Goal: Check status: Check status

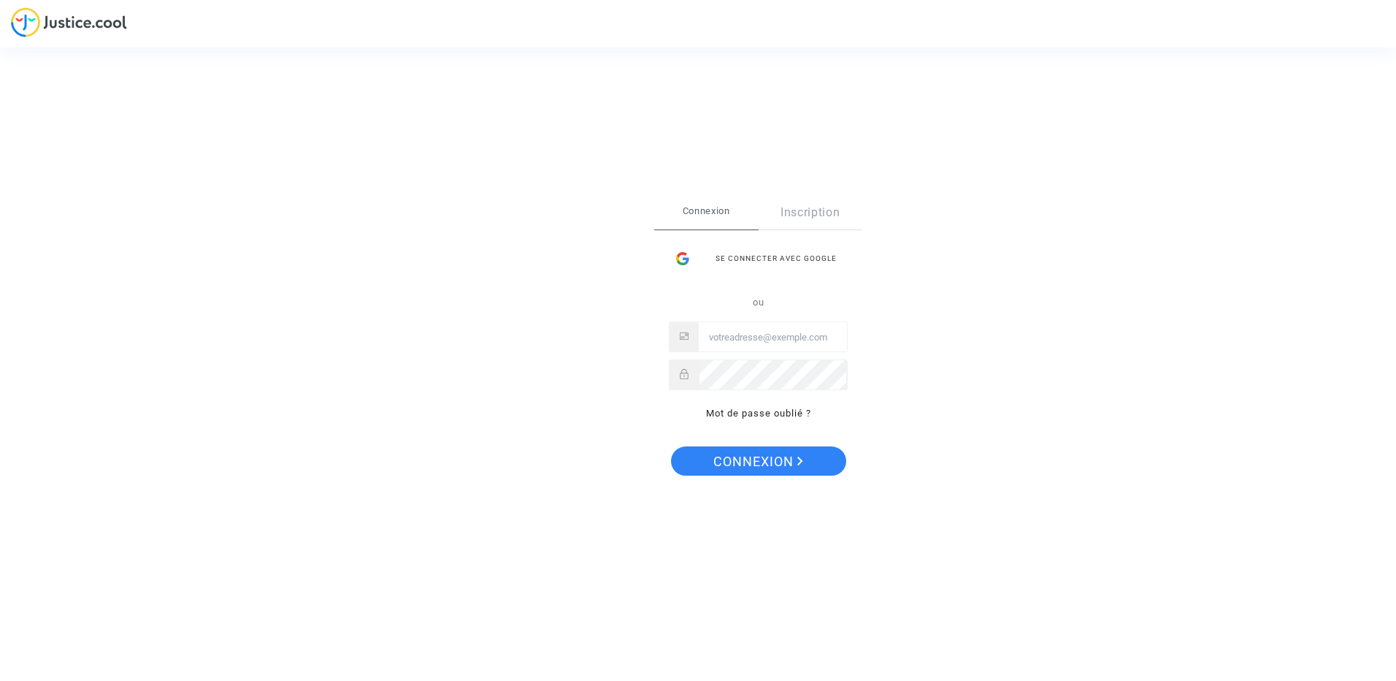
click at [734, 332] on input "Email" at bounding box center [773, 337] width 148 height 29
type input "[PERSON_NAME][EMAIL_ADDRESS][DOMAIN_NAME]"
click at [770, 461] on span "Connexion" at bounding box center [761, 462] width 90 height 31
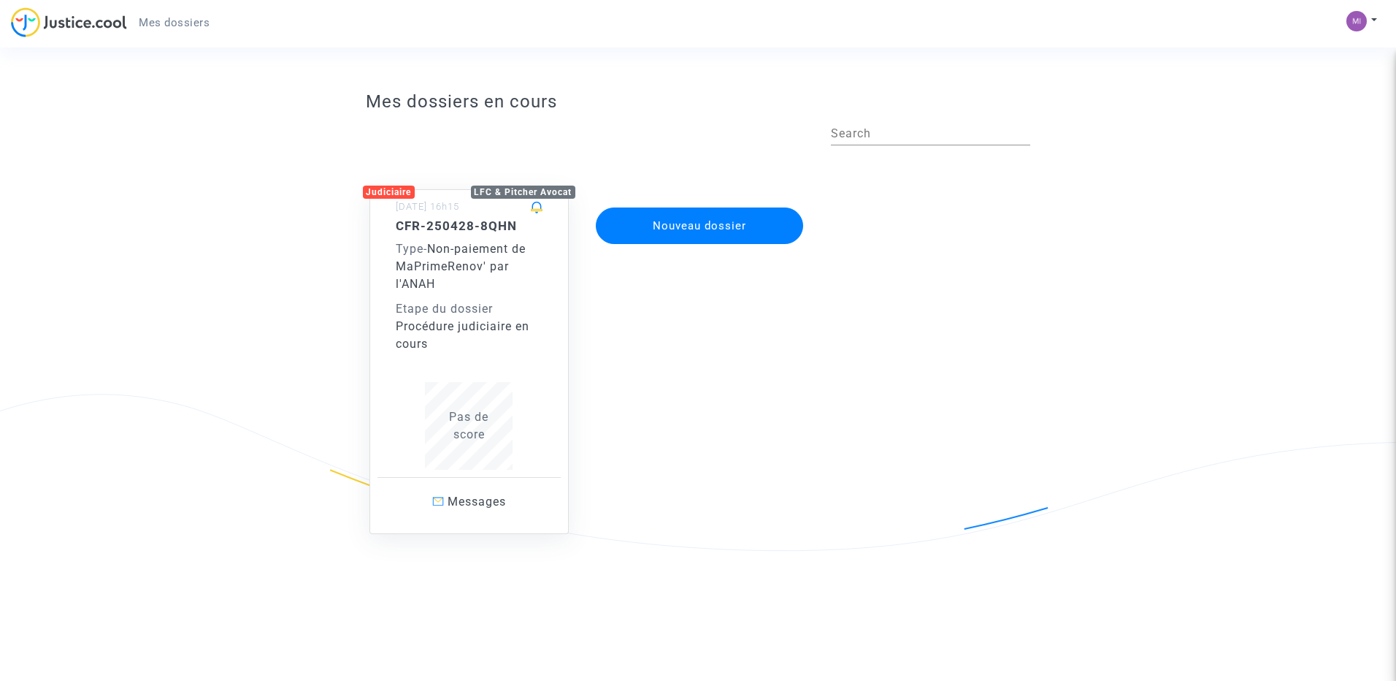
click at [468, 306] on div "Etape du dossier" at bounding box center [470, 309] width 148 height 18
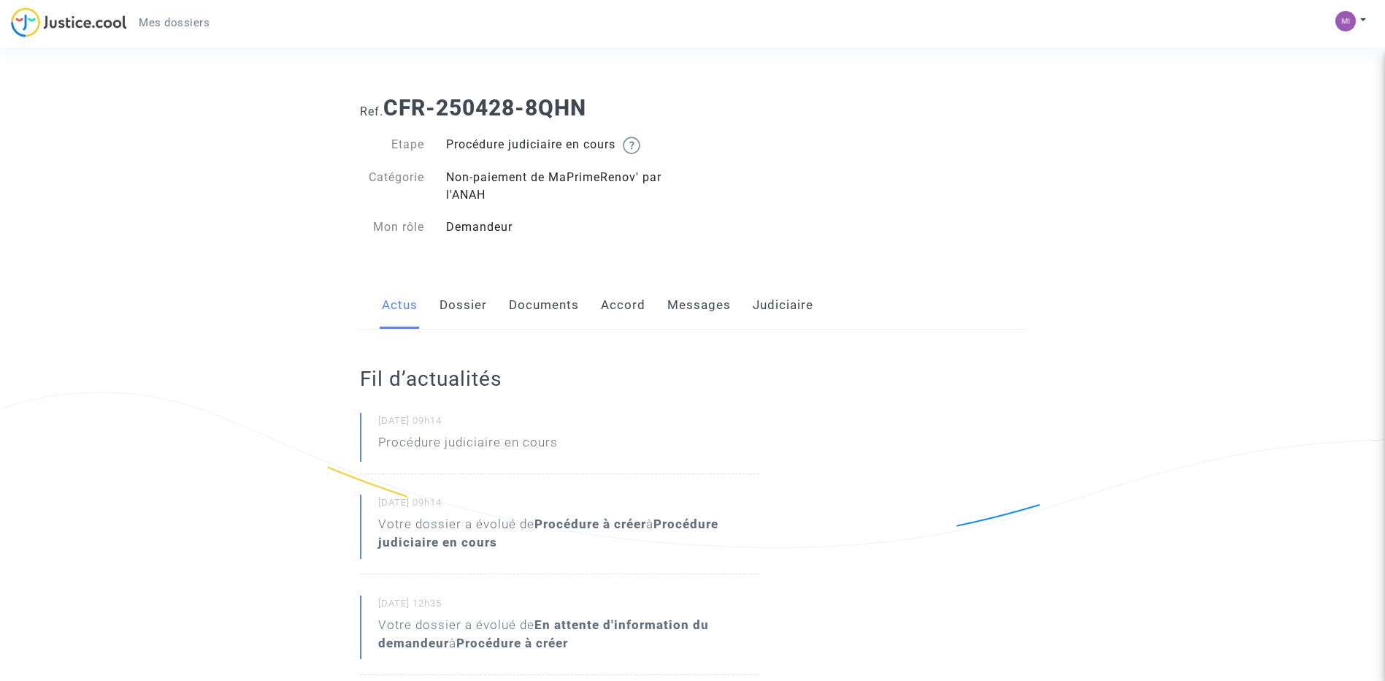
click at [676, 304] on link "Messages" at bounding box center [699, 305] width 64 height 48
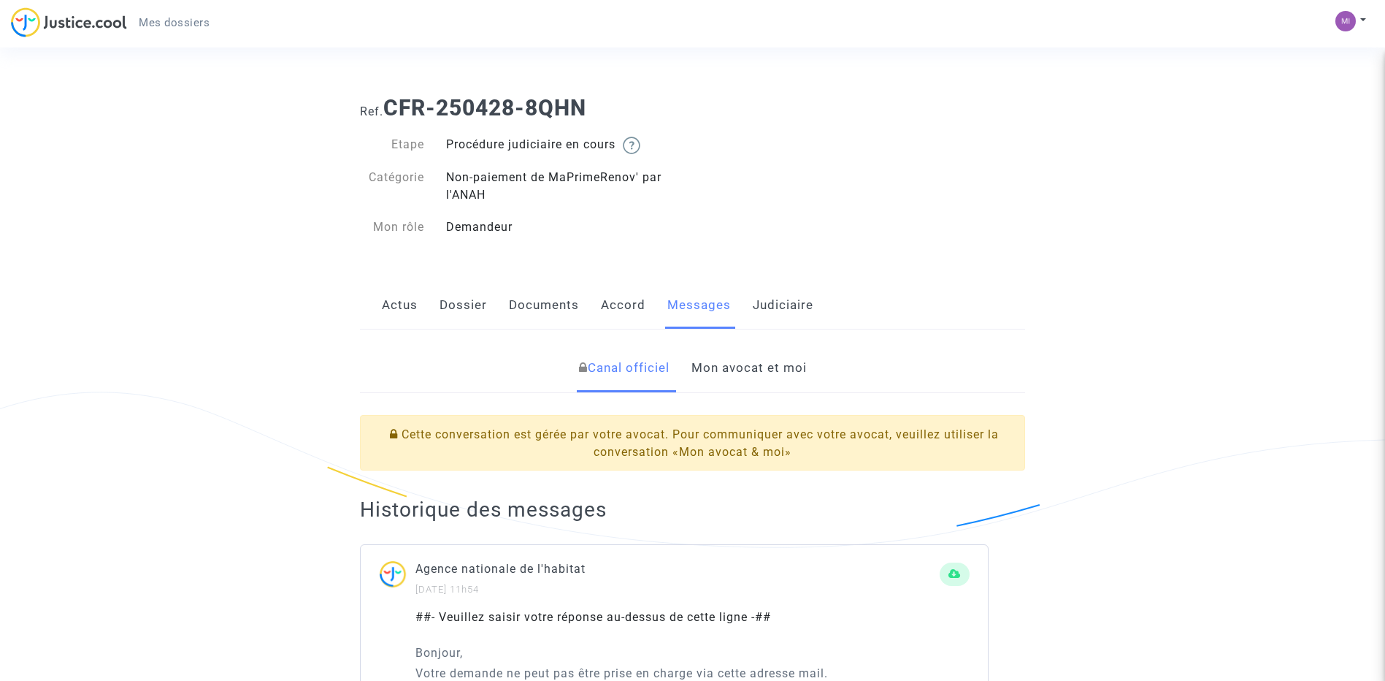
click at [738, 366] on link "Mon avocat et moi" at bounding box center [749, 368] width 115 height 48
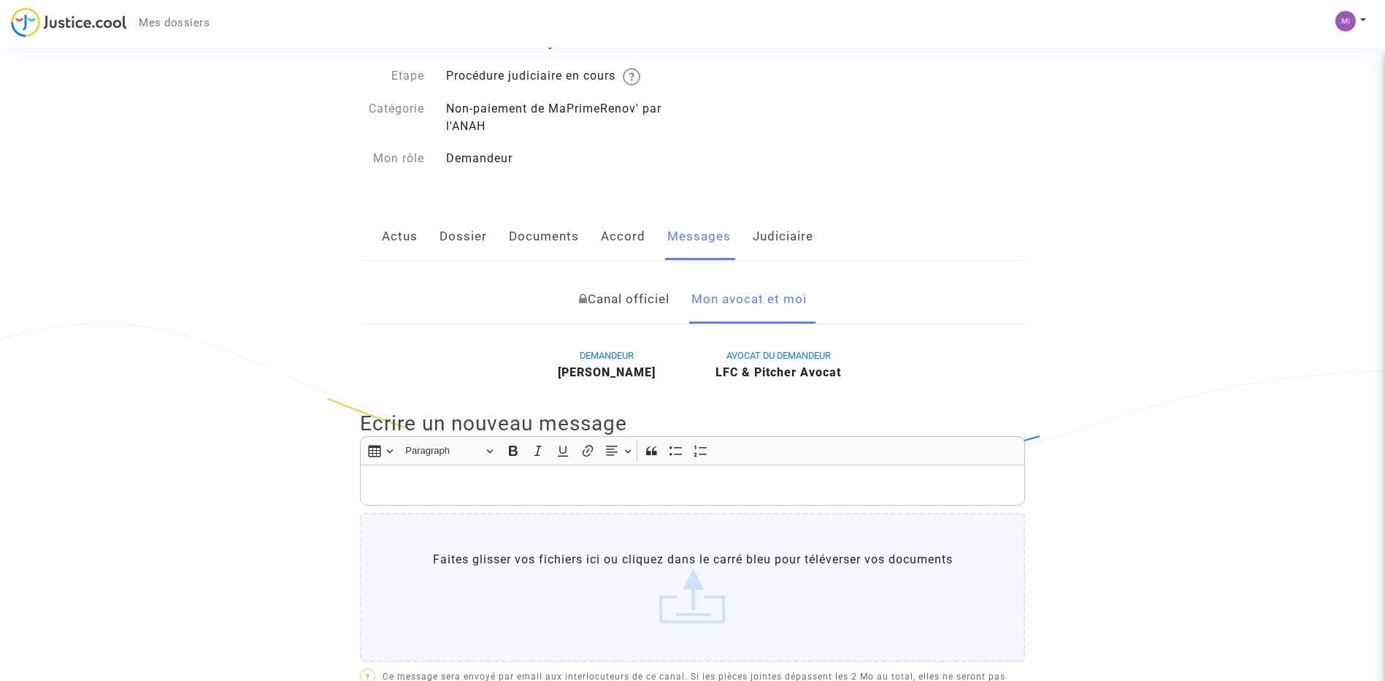
scroll to position [146, 0]
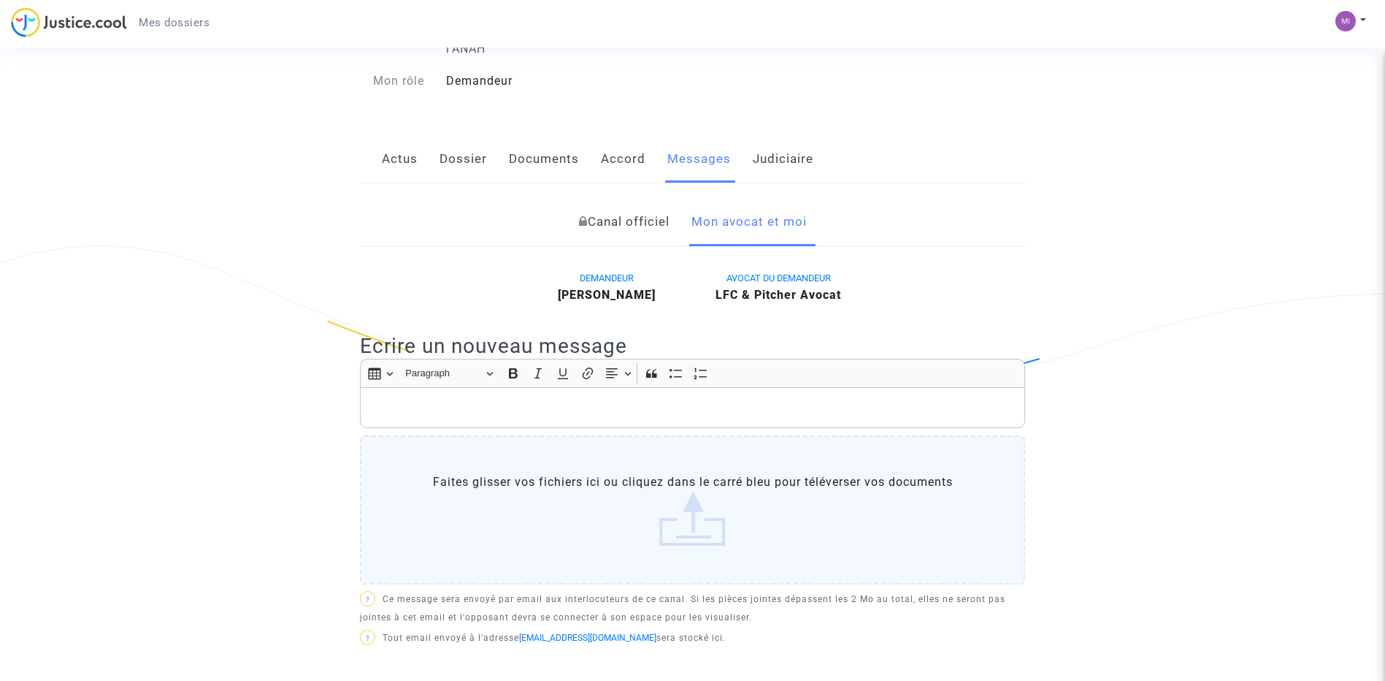
click at [509, 402] on p "Rich Text Editor, main" at bounding box center [693, 408] width 650 height 18
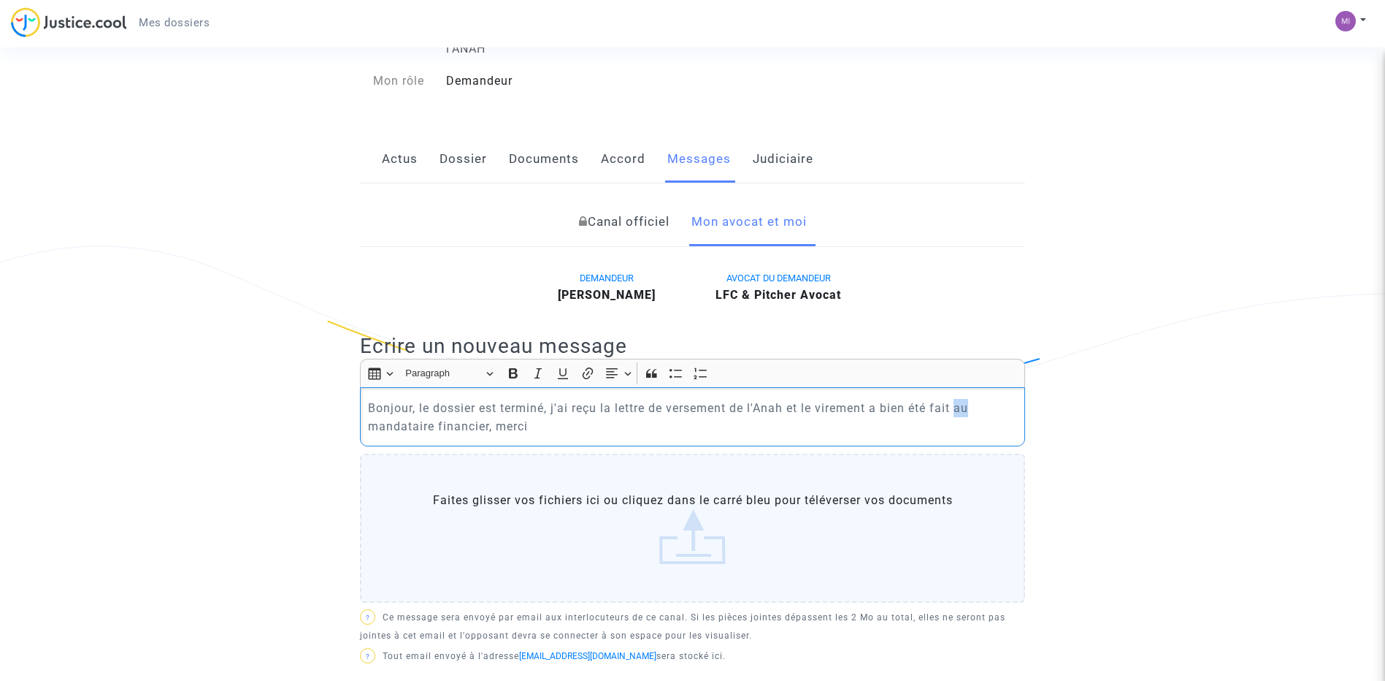
drag, startPoint x: 975, startPoint y: 406, endPoint x: 962, endPoint y: 408, distance: 12.6
click at [962, 408] on p "Bonjour, le dossier est terminé, j'ai reçu la lettre de versement de l'Anah et …" at bounding box center [693, 417] width 650 height 37
click at [591, 369] on icon "Editor toolbar" at bounding box center [588, 373] width 10 height 12
click at [588, 369] on icon "Editor toolbar" at bounding box center [588, 373] width 10 height 12
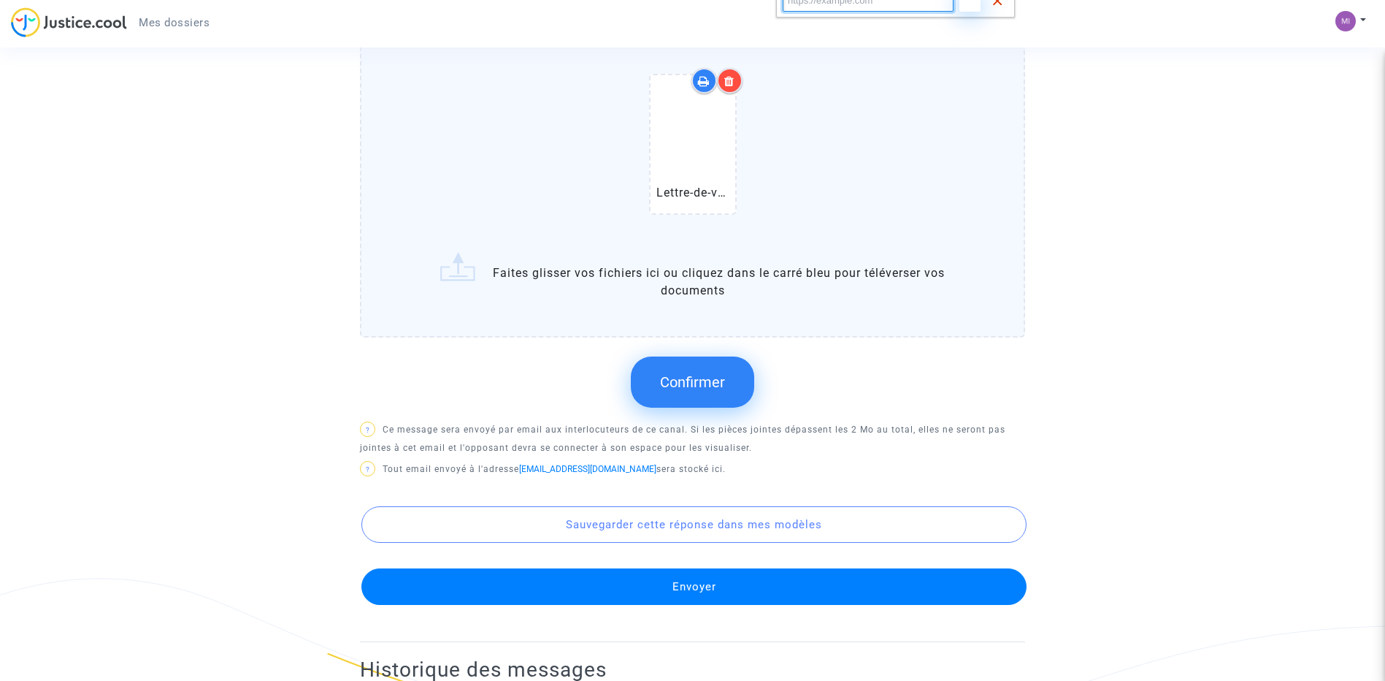
scroll to position [292, 0]
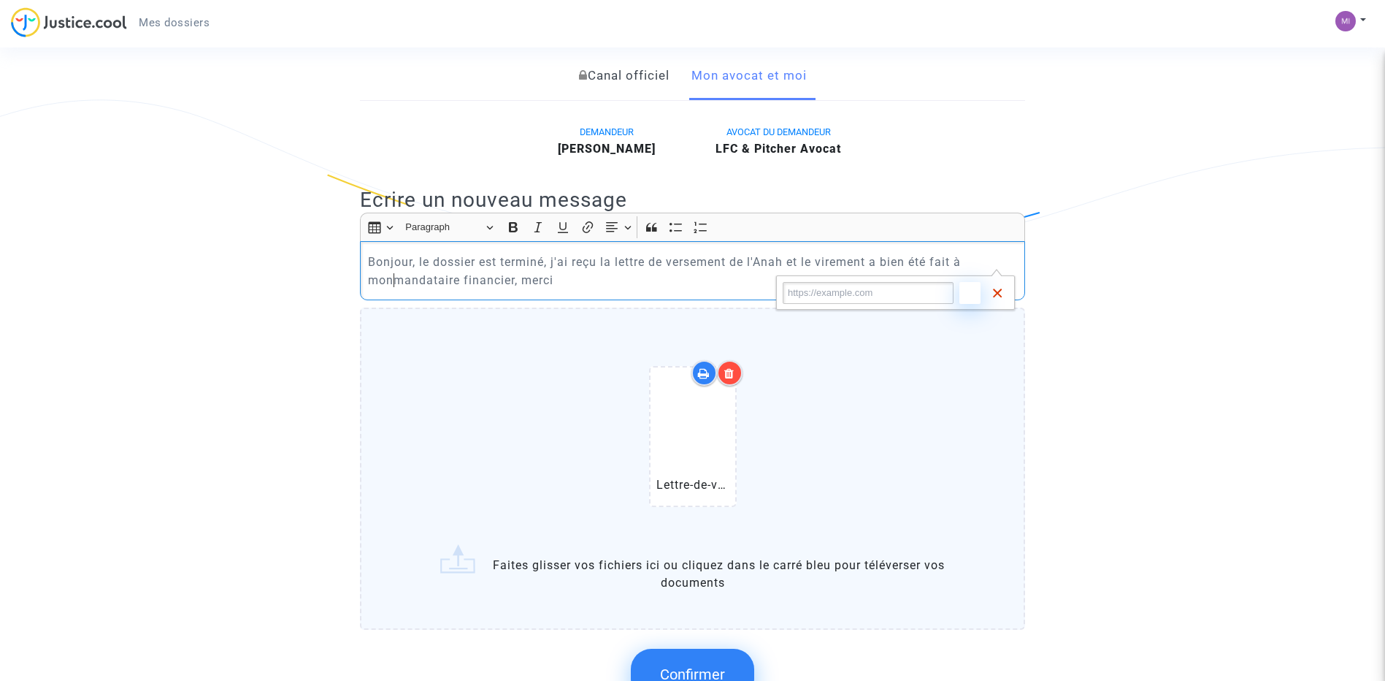
click at [548, 282] on p "Bonjour, le dossier est terminé, j'ai reçu la lettre de versement de l'Anah et …" at bounding box center [693, 271] width 650 height 37
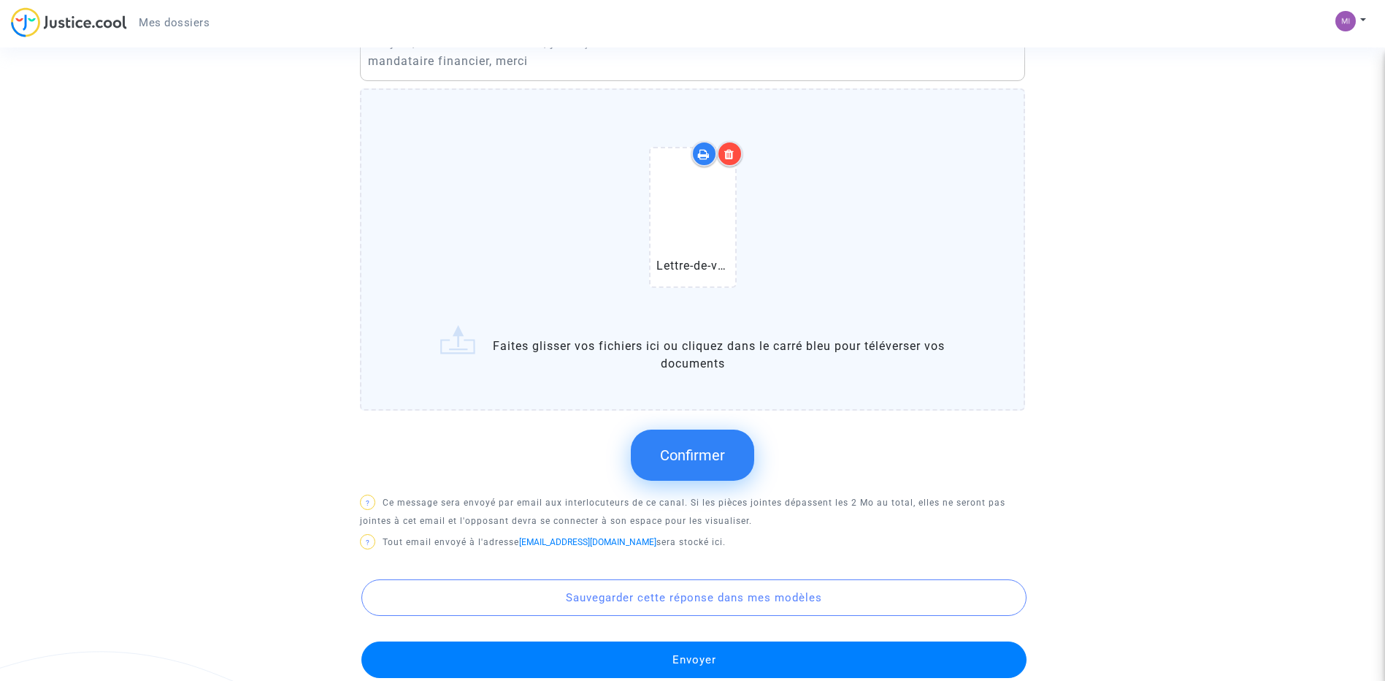
click at [709, 452] on span "Confirmer" at bounding box center [692, 455] width 65 height 18
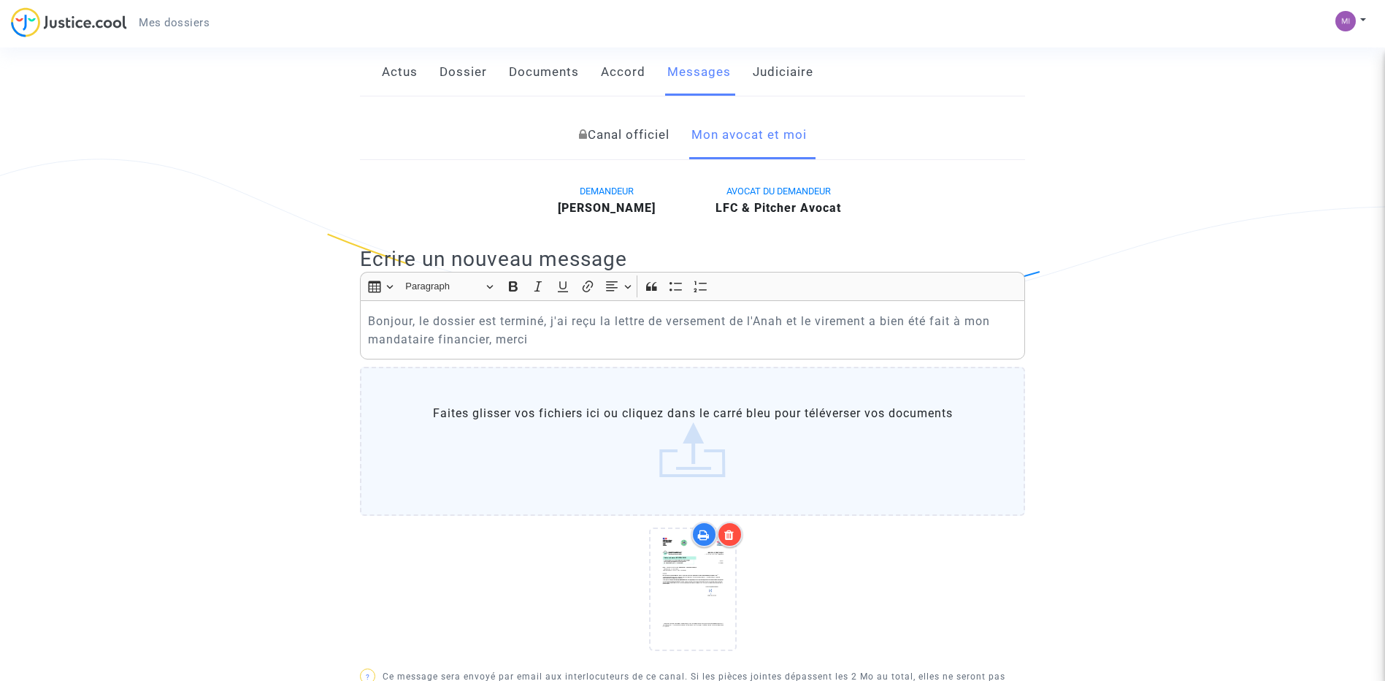
scroll to position [146, 0]
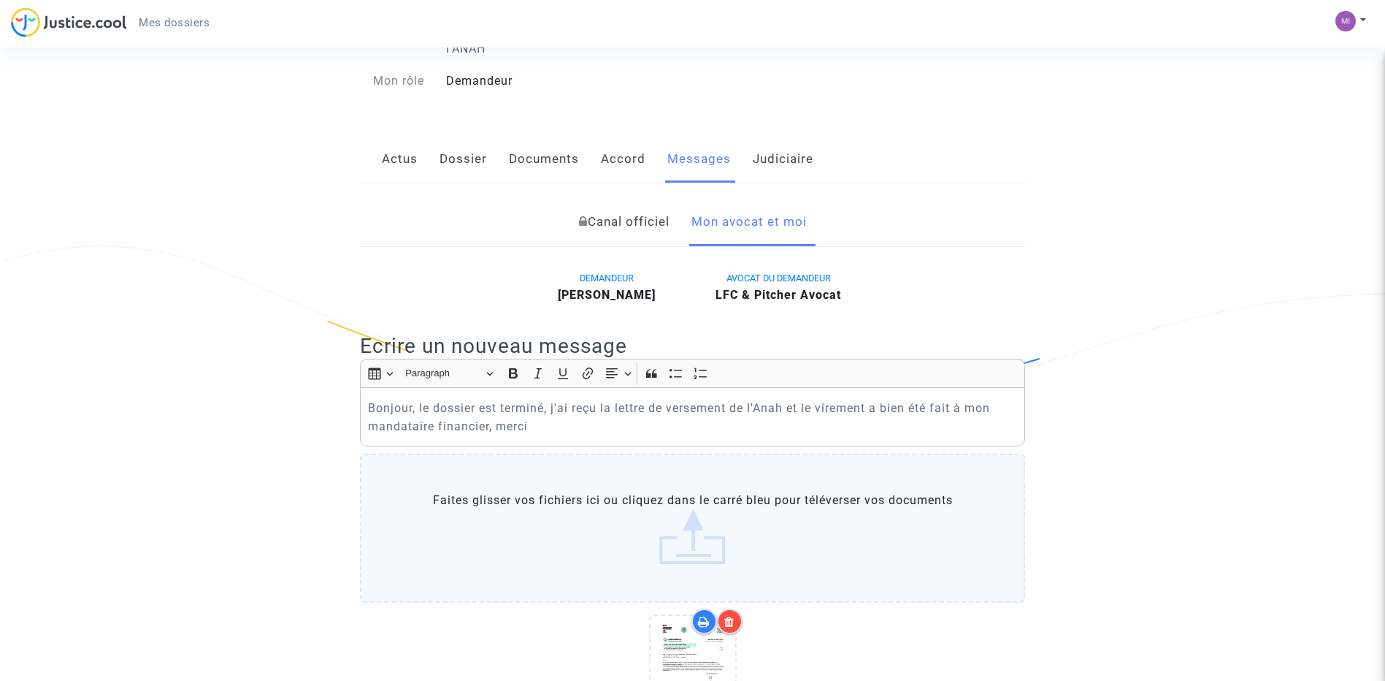
click at [795, 150] on link "Judiciaire" at bounding box center [783, 159] width 61 height 48
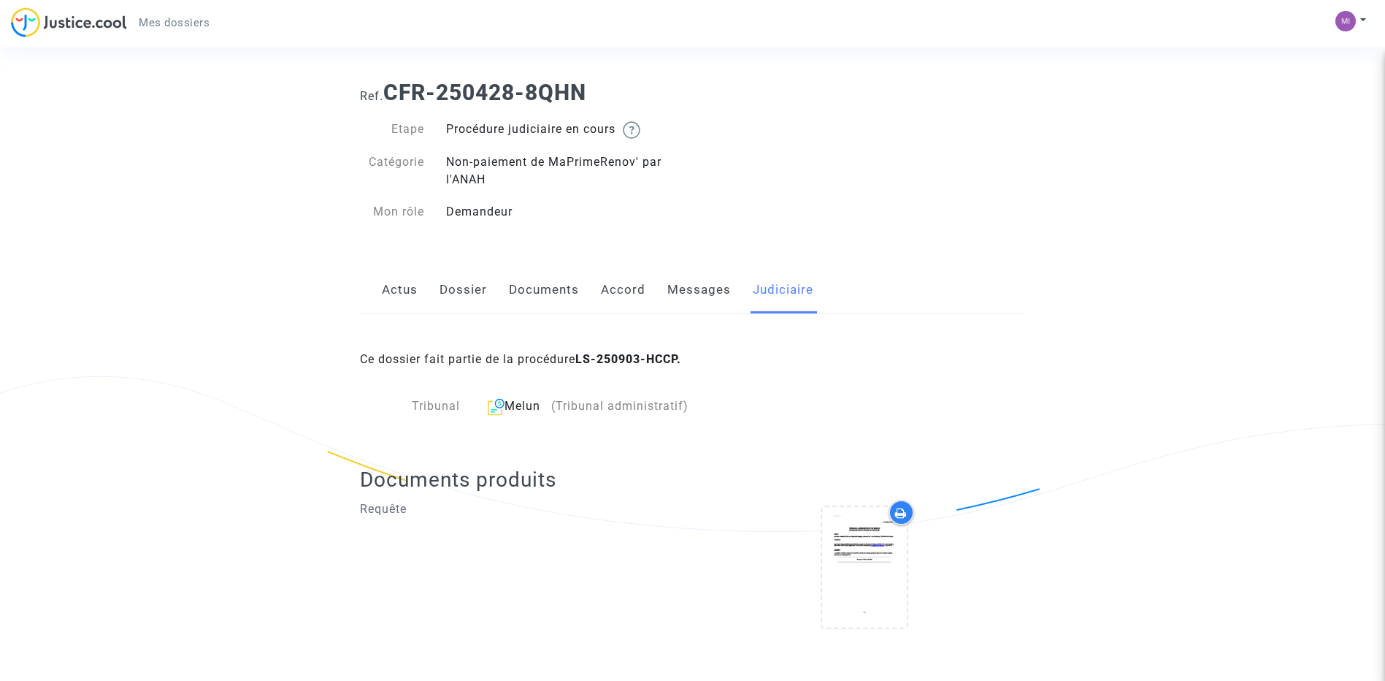
scroll to position [20, 0]
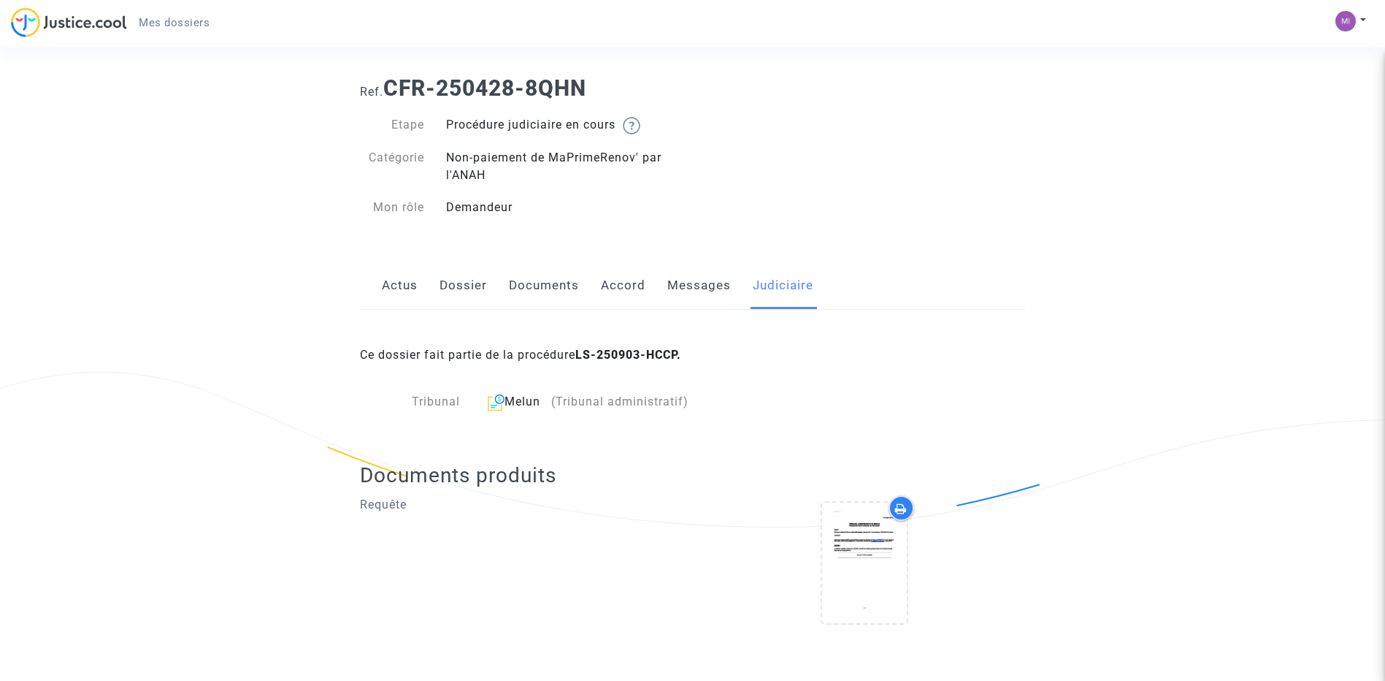
click at [408, 276] on link "Actus" at bounding box center [400, 285] width 36 height 48
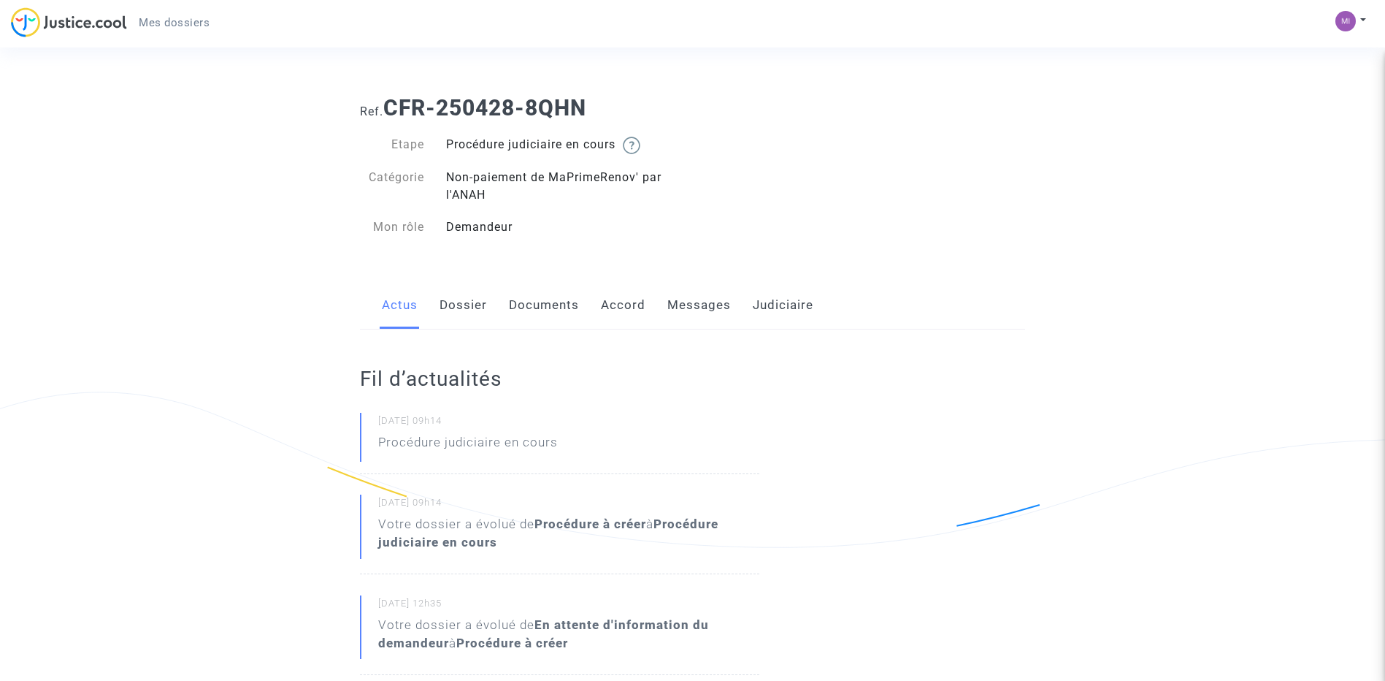
click at [629, 306] on link "Accord" at bounding box center [623, 305] width 45 height 48
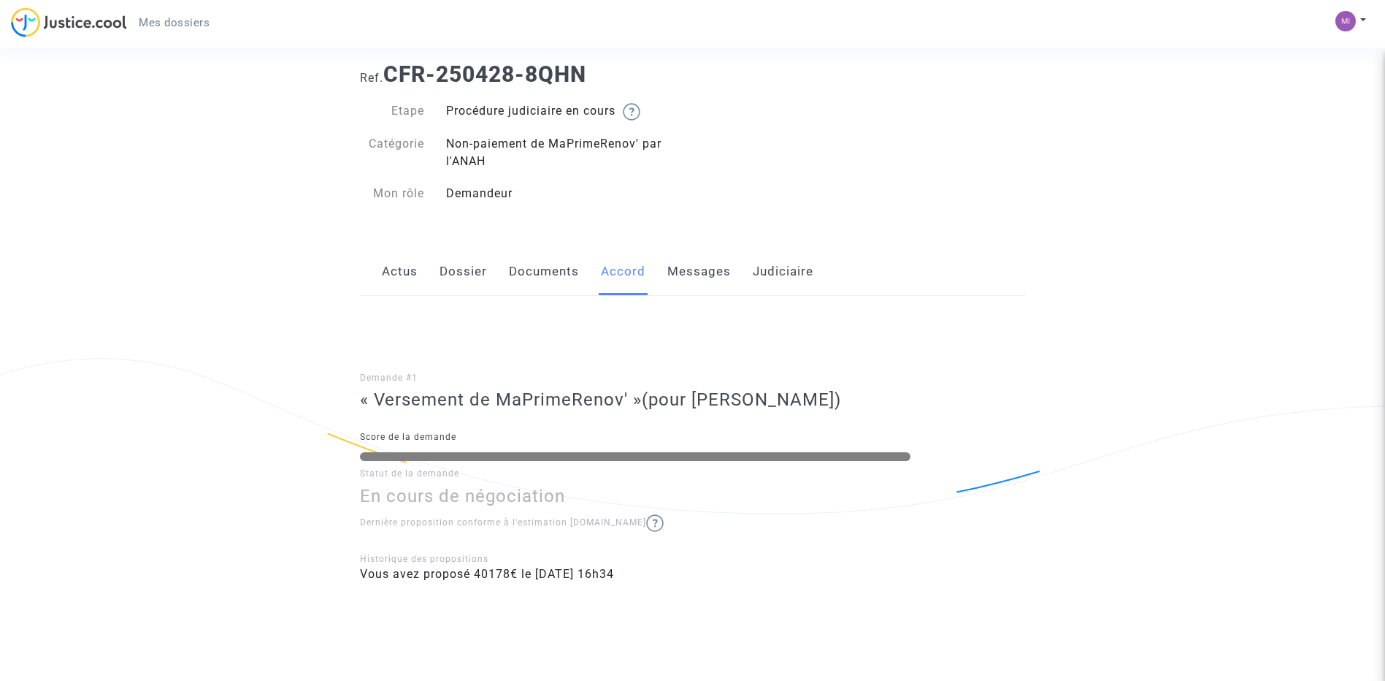
scroll to position [67, 0]
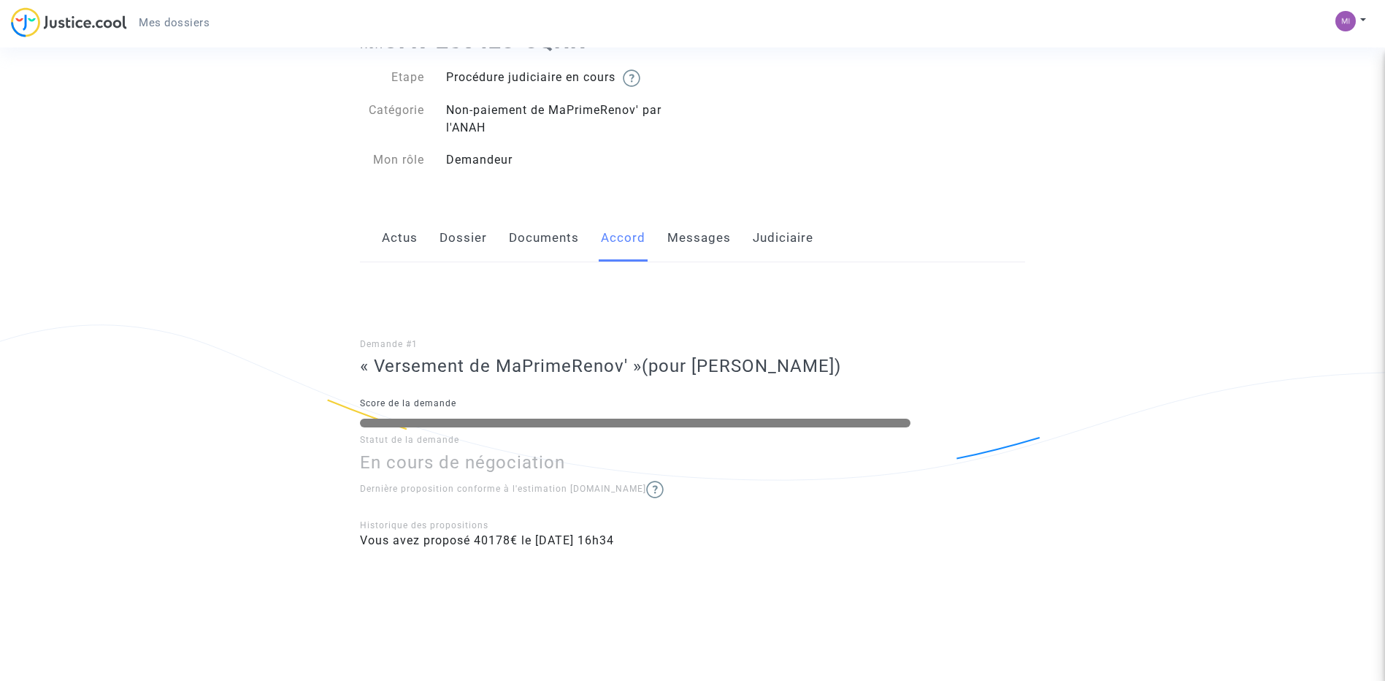
click at [405, 229] on link "Actus" at bounding box center [400, 238] width 36 height 48
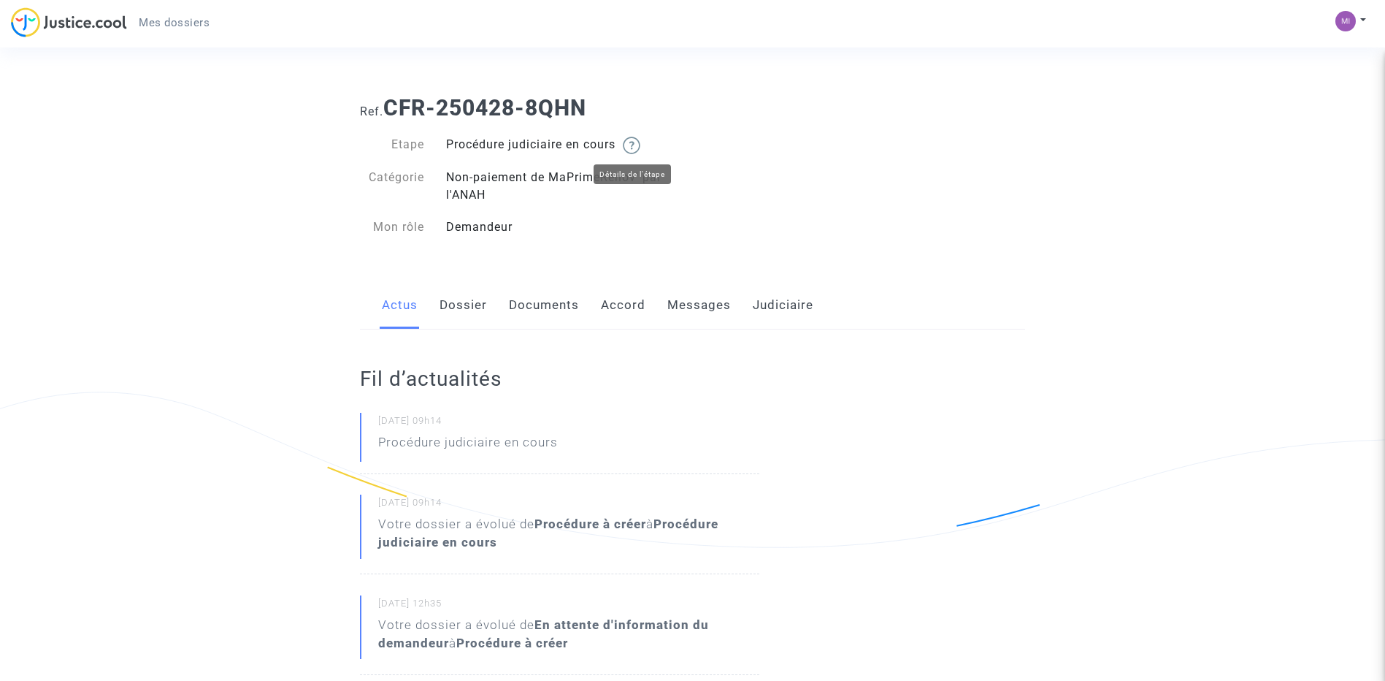
click at [632, 144] on img at bounding box center [632, 146] width 18 height 18
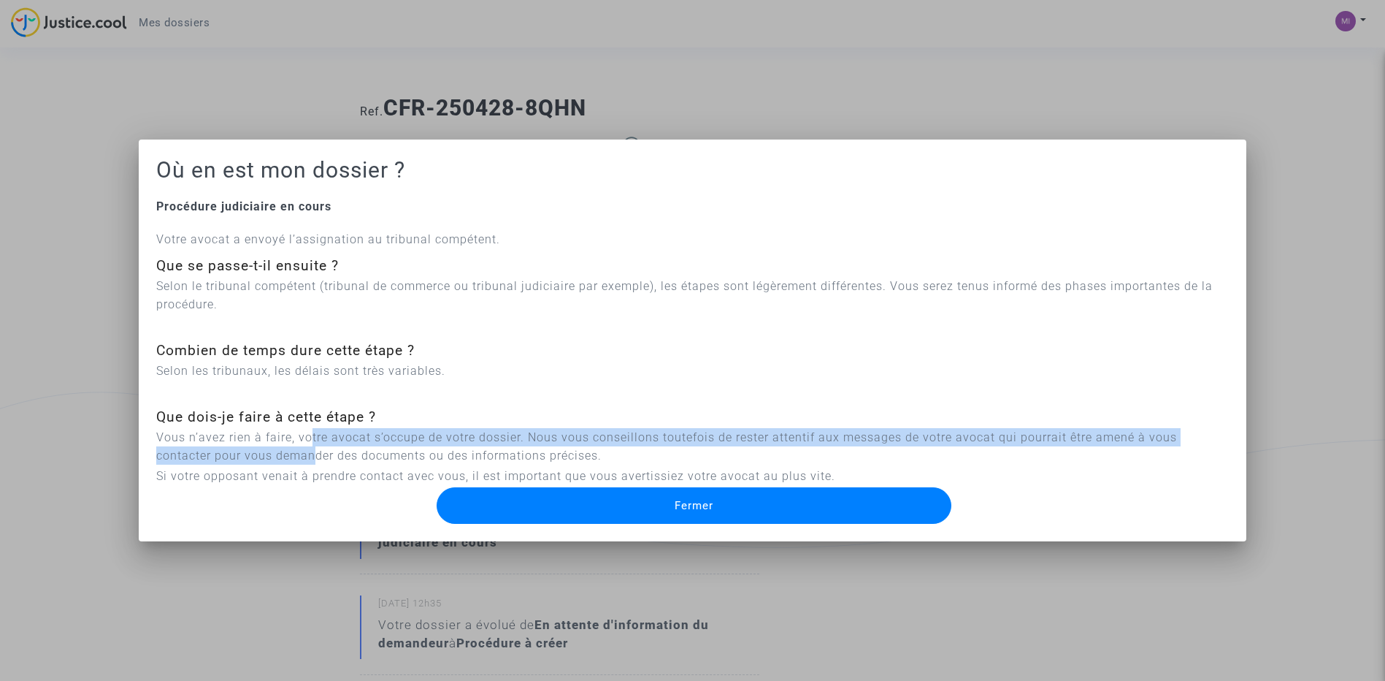
drag, startPoint x: 307, startPoint y: 445, endPoint x: 315, endPoint y: 459, distance: 15.7
click at [315, 459] on p "Vous n’avez rien à faire, votre avocat s’occupe de votre dossier. Nous vous con…" at bounding box center [692, 446] width 1073 height 37
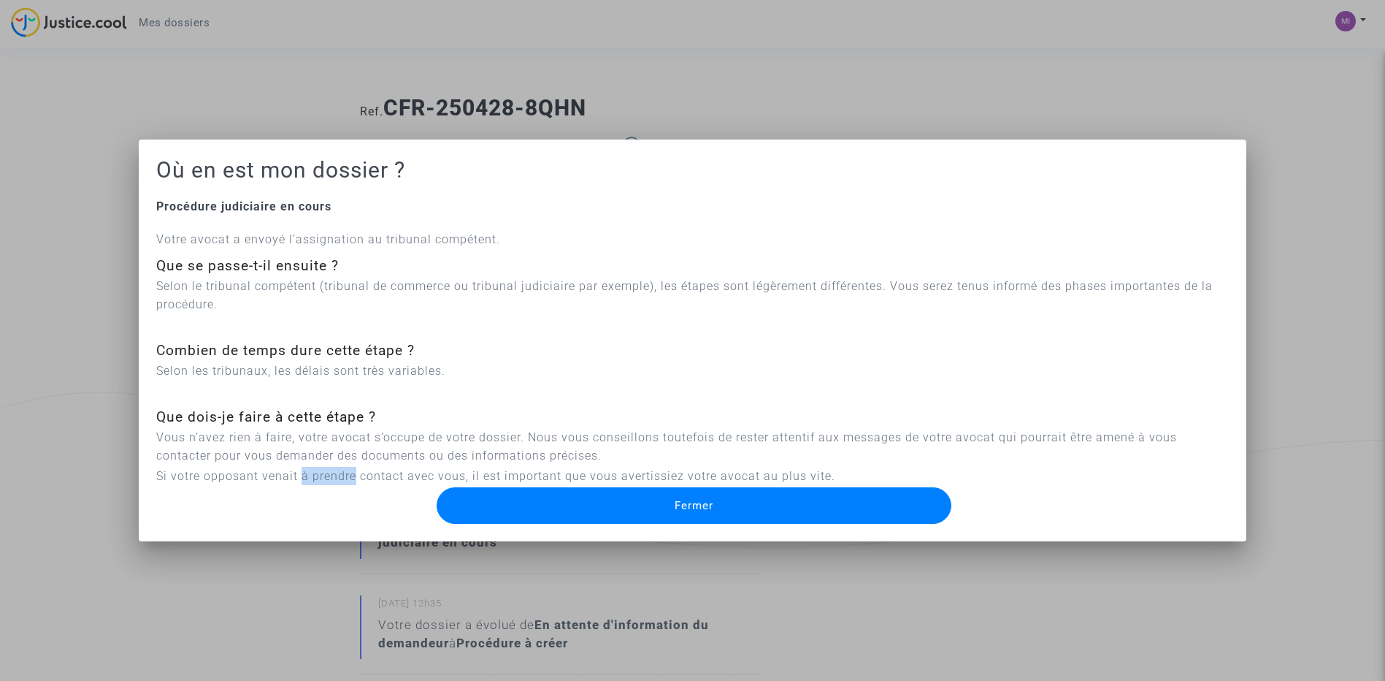
drag, startPoint x: 330, startPoint y: 476, endPoint x: 698, endPoint y: 457, distance: 368.5
click at [531, 464] on div "Votre avocat a envoyé l’assignation au tribunal compétent. Que se passe-t-il en…" at bounding box center [692, 357] width 1073 height 255
click at [698, 457] on p "Vous n’avez rien à faire, votre avocat s’occupe de votre dossier. Nous vous con…" at bounding box center [692, 446] width 1073 height 37
click at [658, 465] on div "Votre avocat a envoyé l’assignation au tribunal compétent. Que se passe-t-il en…" at bounding box center [692, 357] width 1073 height 255
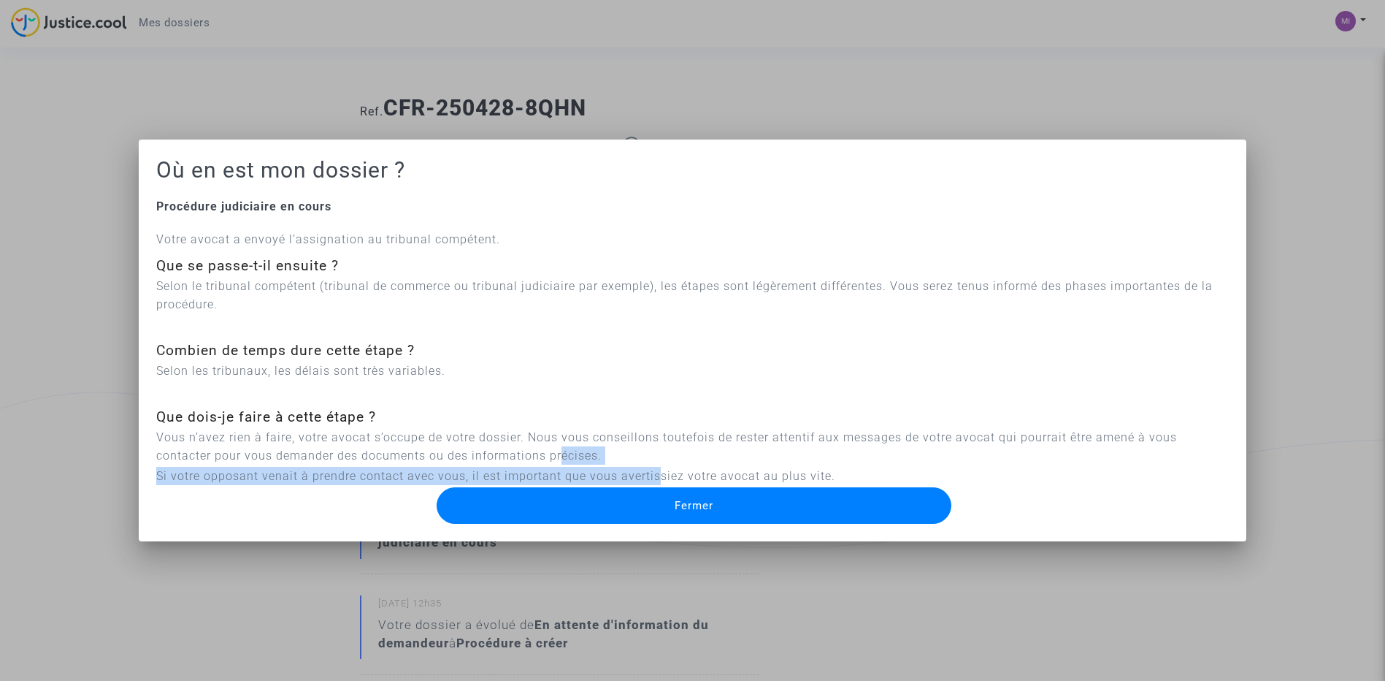
drag, startPoint x: 658, startPoint y: 465, endPoint x: 804, endPoint y: 482, distance: 147.0
click at [819, 460] on p "Vous n’avez rien à faire, votre avocat s’occupe de votre dossier. Nous vous con…" at bounding box center [692, 446] width 1073 height 37
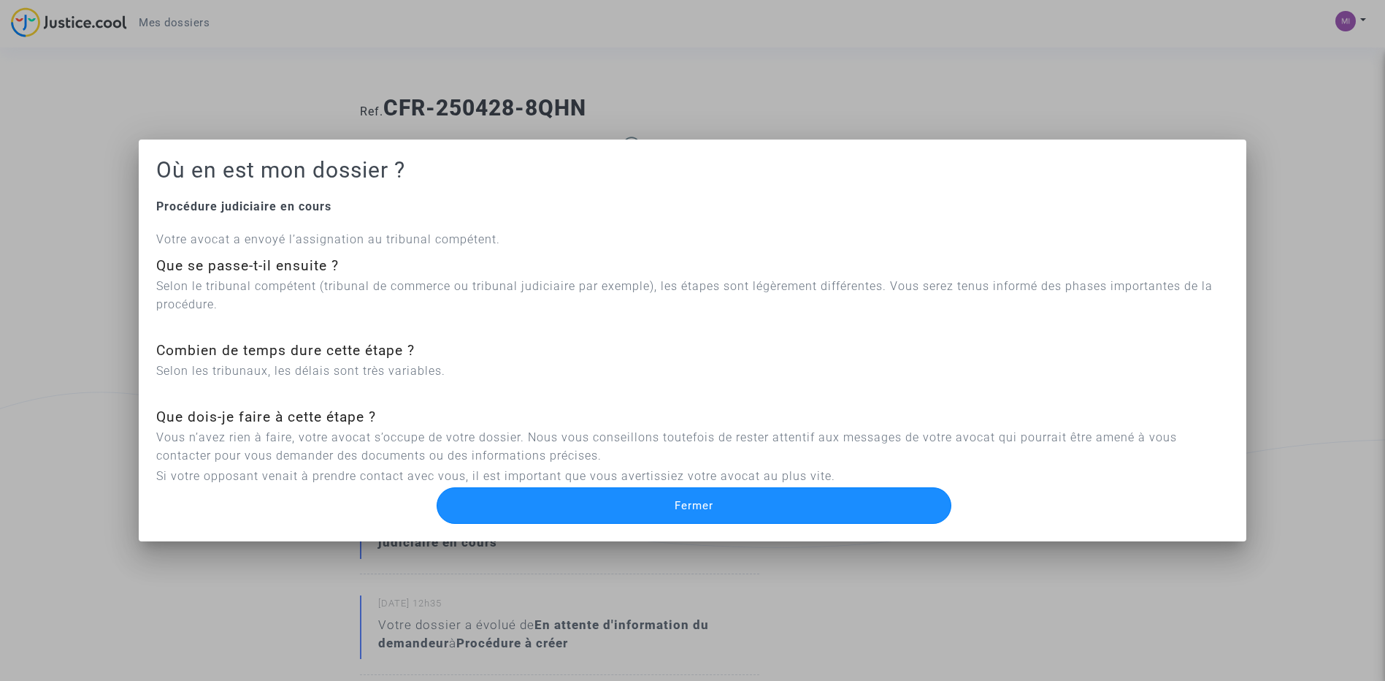
click at [789, 502] on button "Fermer" at bounding box center [694, 505] width 515 height 37
